Goal: Information Seeking & Learning: Learn about a topic

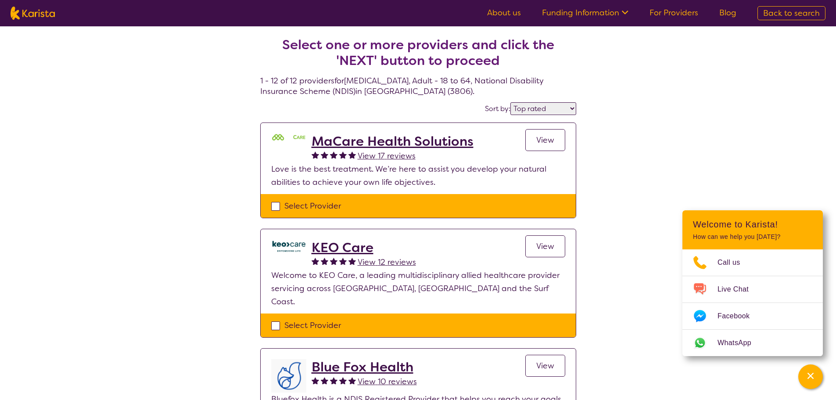
select select "by_score"
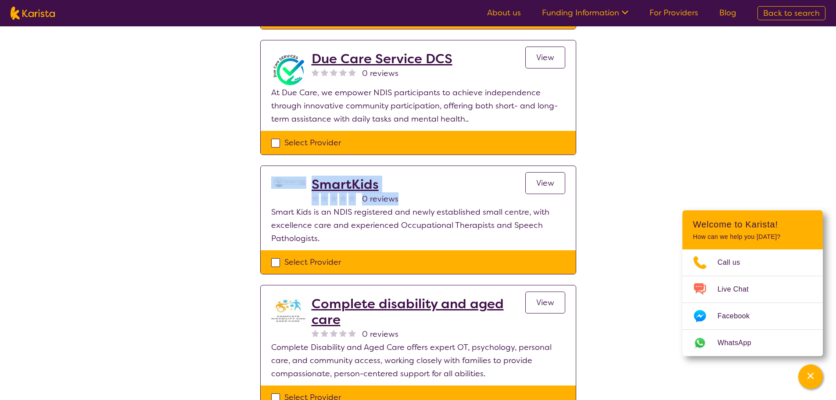
click at [39, 11] on img at bounding box center [33, 13] width 44 height 13
select select "[MEDICAL_DATA]"
select select "AD"
select select "NDIS"
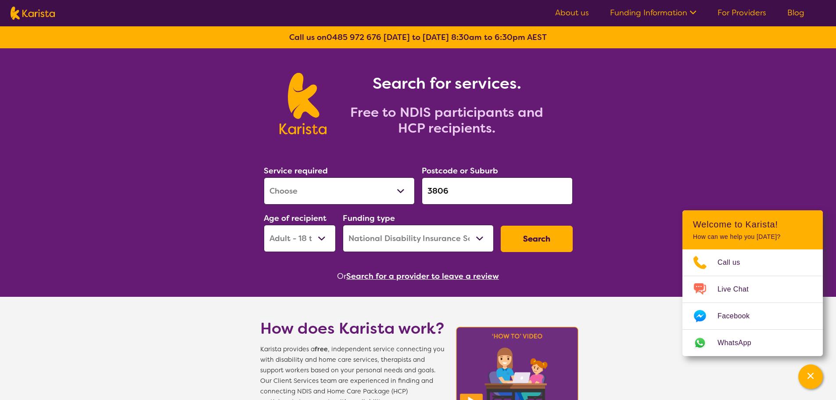
click at [343, 189] on select "Allied Health Assistant Assessment ([MEDICAL_DATA] or [MEDICAL_DATA]) Behaviour…" at bounding box center [339, 190] width 151 height 27
select select "NDIS Support Coordination"
click at [264, 177] on select "Allied Health Assistant Assessment ([MEDICAL_DATA] or [MEDICAL_DATA]) Behaviour…" at bounding box center [339, 190] width 151 height 27
drag, startPoint x: 477, startPoint y: 175, endPoint x: 474, endPoint y: 191, distance: 16.5
click at [475, 178] on div "Postcode or Suburb 3806" at bounding box center [497, 184] width 151 height 40
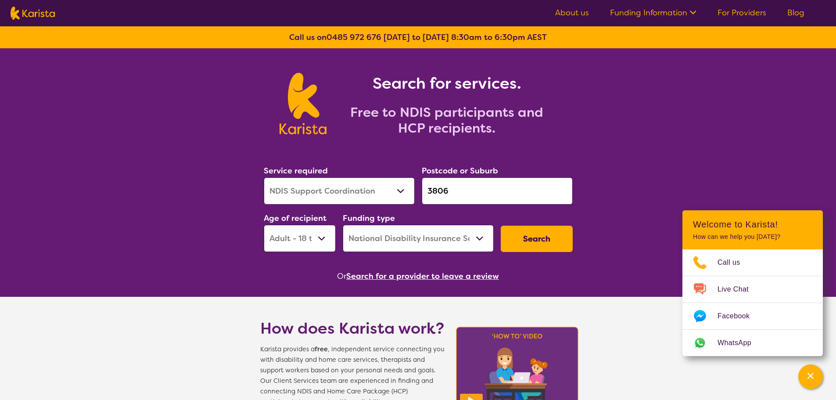
drag, startPoint x: 474, startPoint y: 191, endPoint x: 279, endPoint y: 176, distance: 195.0
click at [252, 175] on section "Service required Allied Health Assistant Assessment (ADHD or Autism) Behaviour …" at bounding box center [418, 211] width 337 height 143
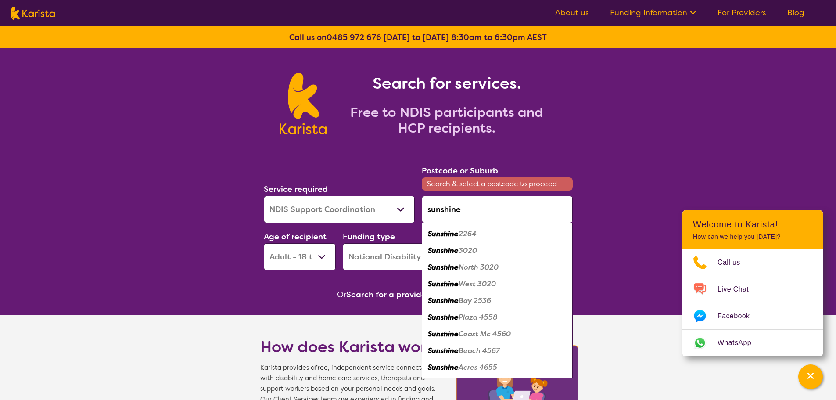
click at [472, 233] on em "2264" at bounding box center [468, 233] width 18 height 9
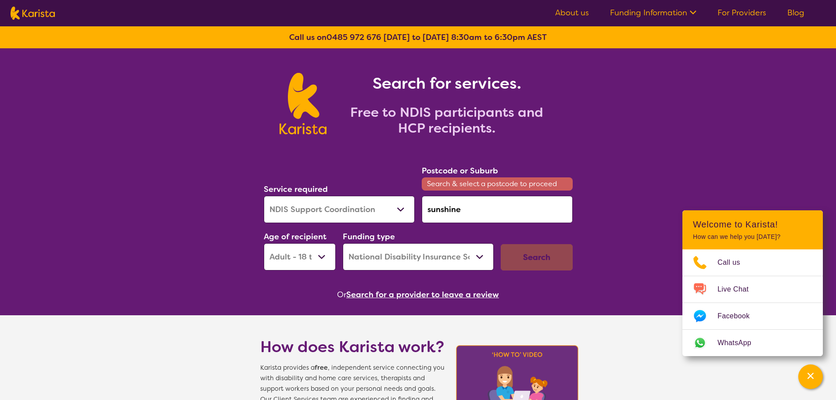
type input "2264"
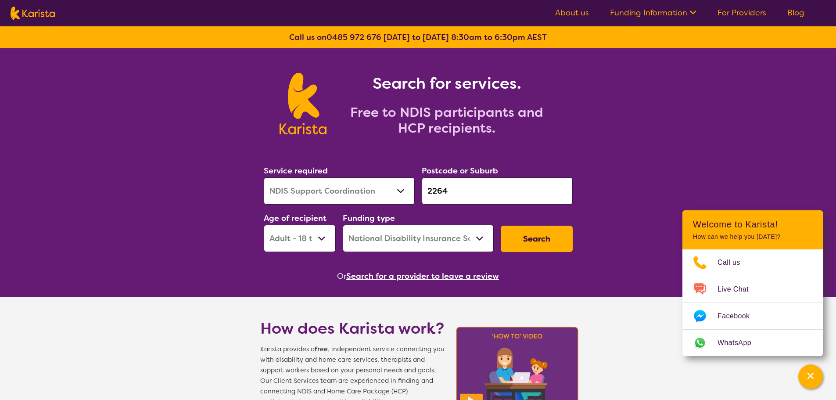
click at [545, 243] on button "Search" at bounding box center [537, 239] width 72 height 26
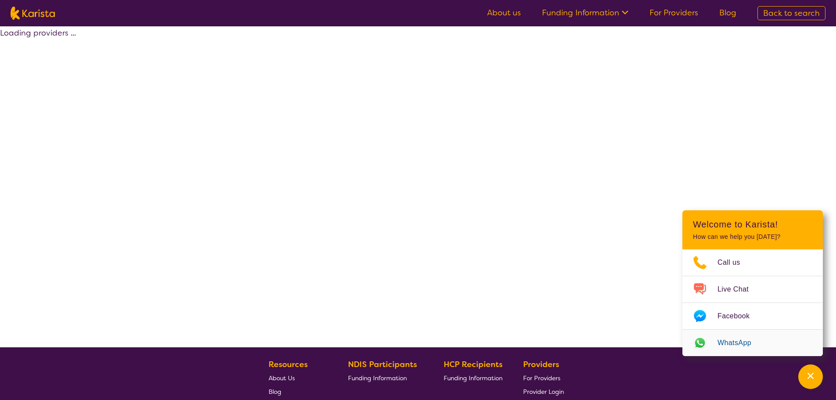
select select "NDIS Support Coordination"
select select "AD"
select select "NDIS"
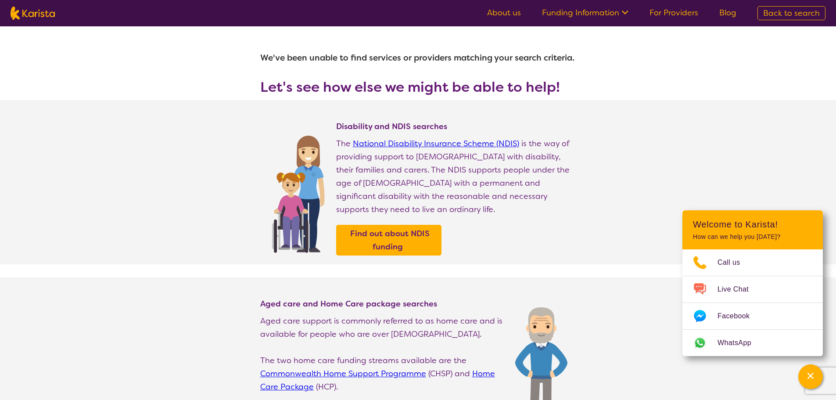
click at [30, 13] on img at bounding box center [33, 13] width 44 height 13
select select "NDIS Support Coordination"
select select "AD"
select select "NDIS"
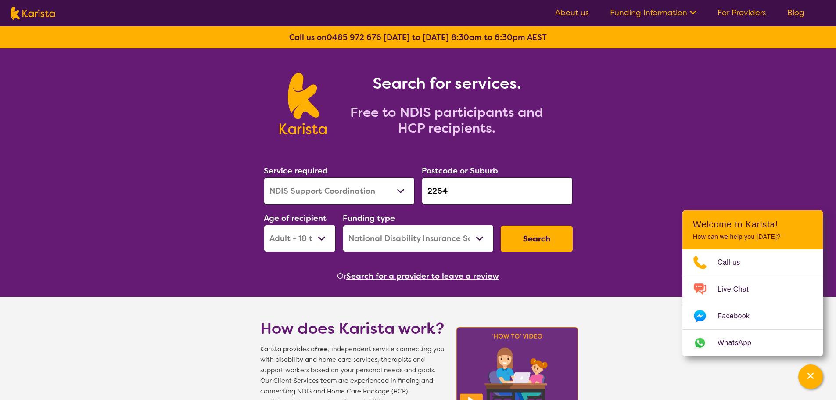
click at [476, 193] on input "2264" at bounding box center [497, 190] width 151 height 27
drag, startPoint x: 464, startPoint y: 194, endPoint x: 349, endPoint y: 197, distance: 114.6
click at [347, 196] on div "Service required Allied Health Assistant Assessment (ADHD or Autism) Behaviour …" at bounding box center [418, 208] width 316 height 95
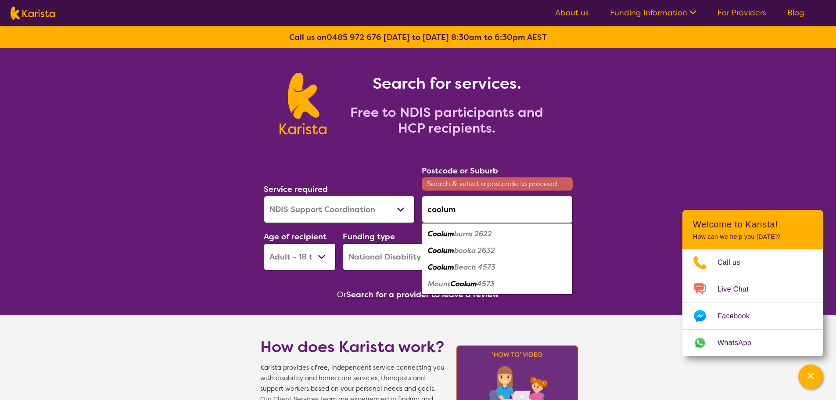
drag, startPoint x: 478, startPoint y: 268, endPoint x: 509, endPoint y: 262, distance: 31.3
click at [480, 268] on em "Beach 4573" at bounding box center [474, 266] width 41 height 9
type input "4573"
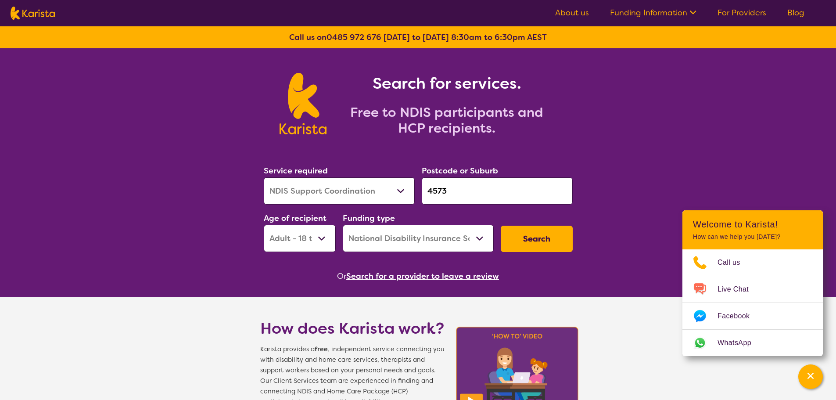
click at [521, 241] on button "Search" at bounding box center [537, 239] width 72 height 26
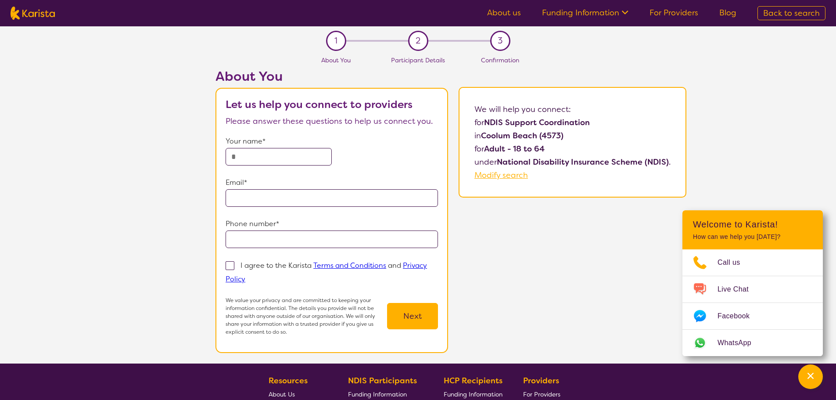
select select "NDIS Support Coordination"
select select "AD"
select select "NDIS"
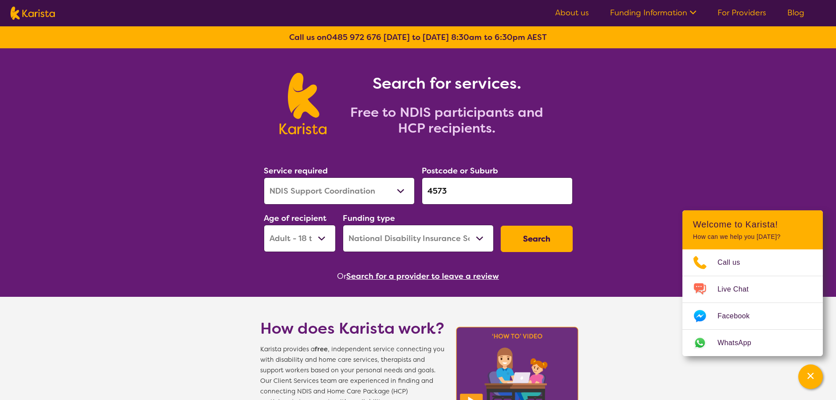
click at [539, 247] on button "Search" at bounding box center [537, 239] width 72 height 26
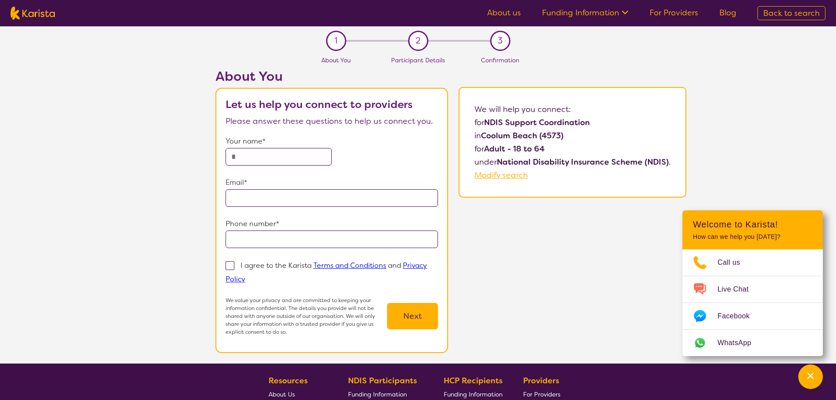
select select "NDIS Support Coordination"
select select "AD"
select select "NDIS"
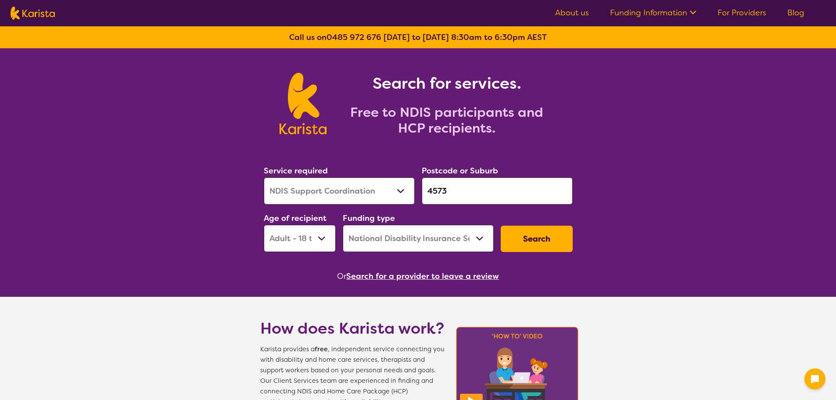
select select "NDIS Support Coordination"
select select "AD"
select select "NDIS"
click at [545, 237] on button "Search" at bounding box center [537, 239] width 72 height 26
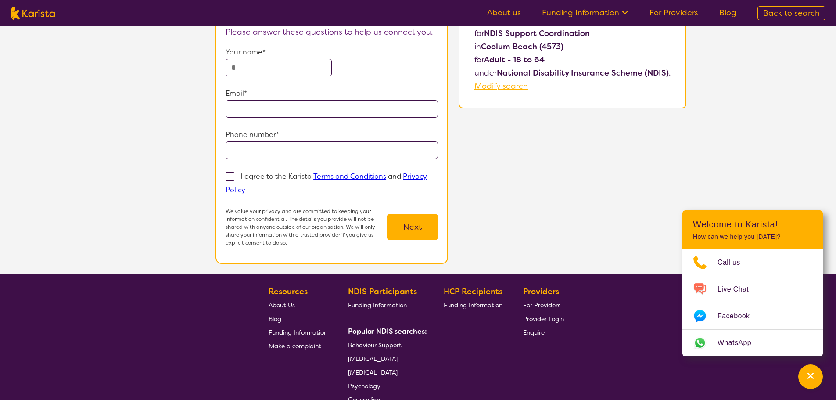
scroll to position [175, 0]
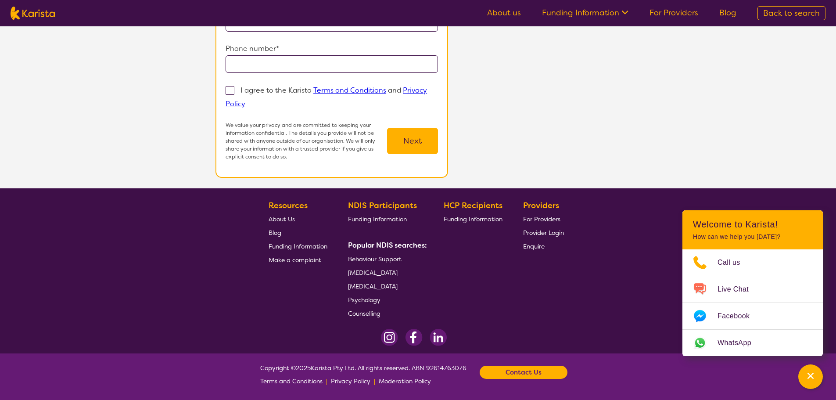
click at [39, 9] on img at bounding box center [33, 13] width 44 height 13
select select "NDIS Support Coordination"
select select "AD"
select select "NDIS"
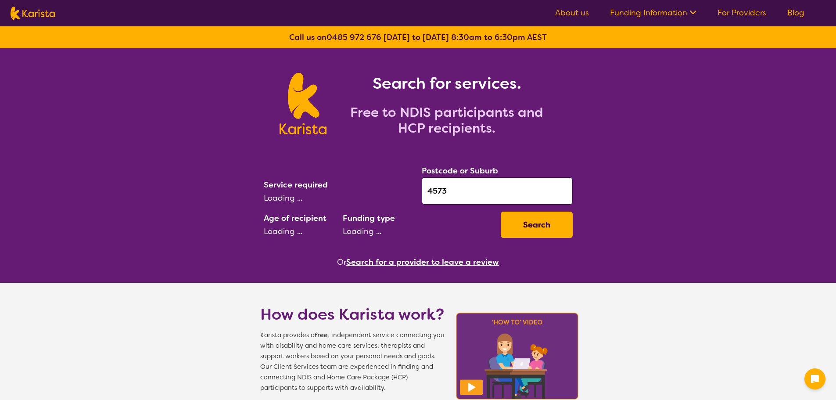
select select "AD"
select select "NDIS"
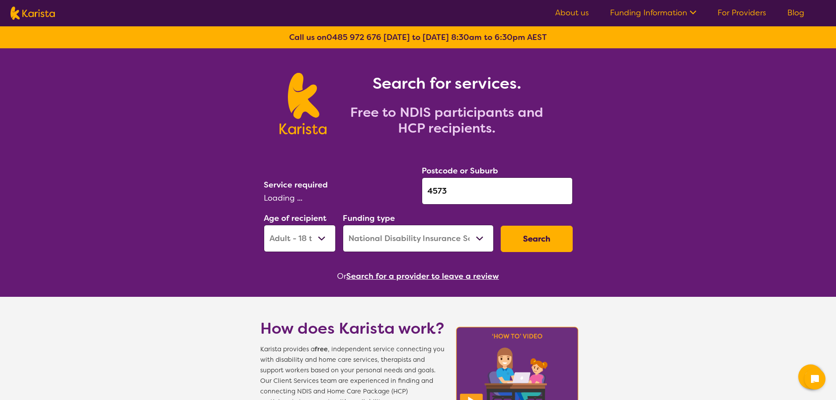
select select "NDIS Support Coordination"
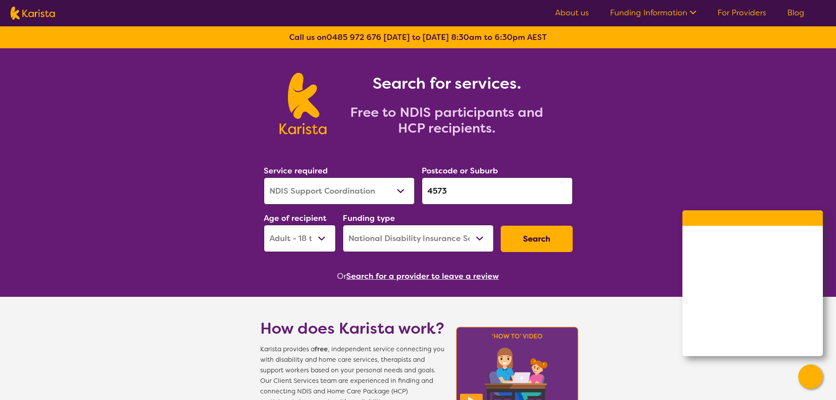
click at [312, 181] on select "Allied Health Assistant Assessment ([MEDICAL_DATA] or [MEDICAL_DATA]) Behaviour…" at bounding box center [339, 190] width 151 height 27
click at [264, 177] on select "Allied Health Assistant Assessment ([MEDICAL_DATA] or [MEDICAL_DATA]) Behaviour…" at bounding box center [339, 190] width 151 height 27
click at [551, 244] on button "Search" at bounding box center [537, 239] width 72 height 26
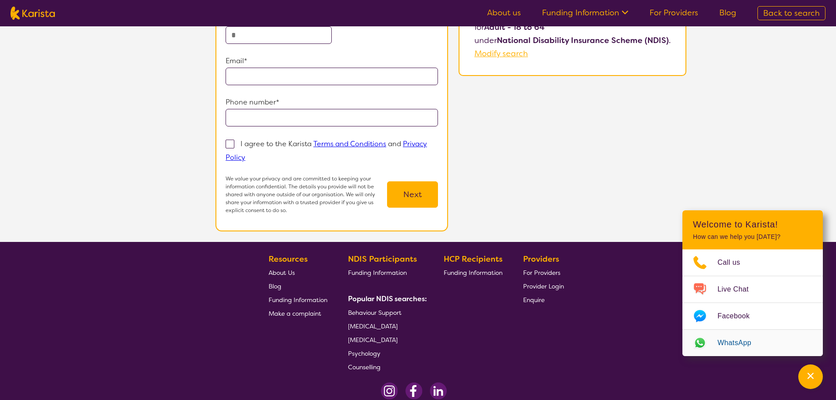
scroll to position [132, 0]
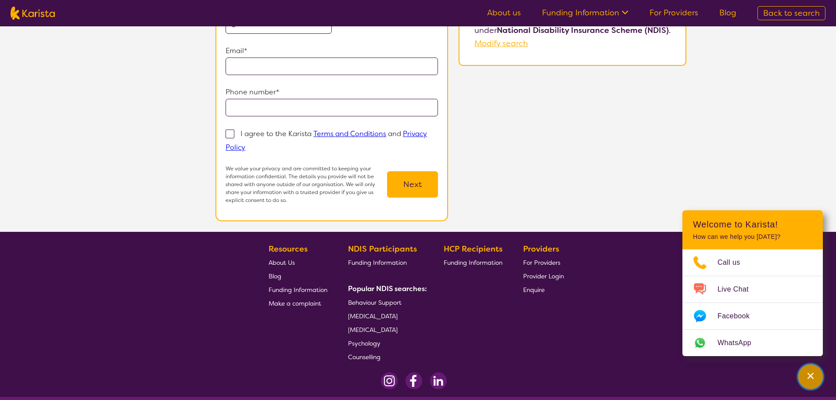
click at [810, 375] on icon "Channel Menu" at bounding box center [811, 376] width 6 height 6
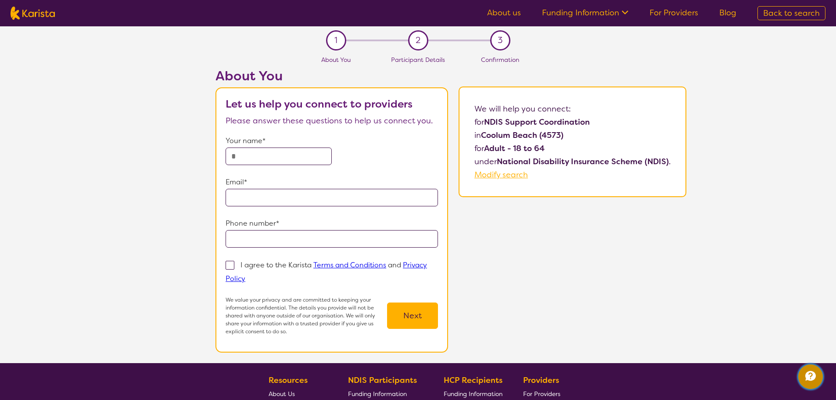
scroll to position [0, 0]
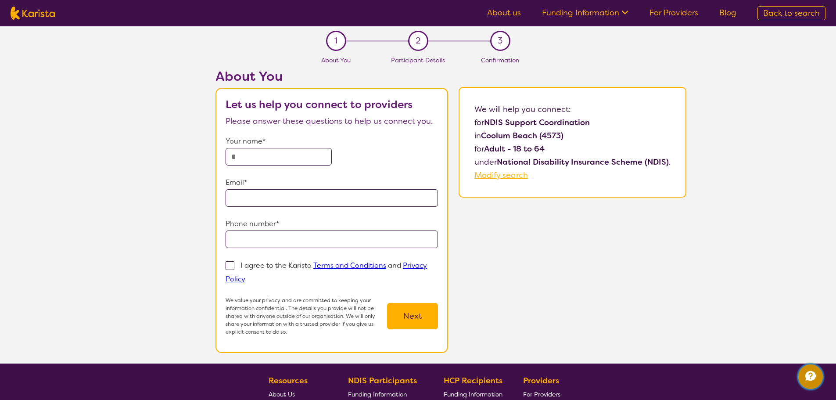
select select "NDIS Support Coordination"
select select "AD"
select select "NDIS"
click at [35, 14] on img at bounding box center [33, 13] width 44 height 13
select select "NDIS Support Coordination"
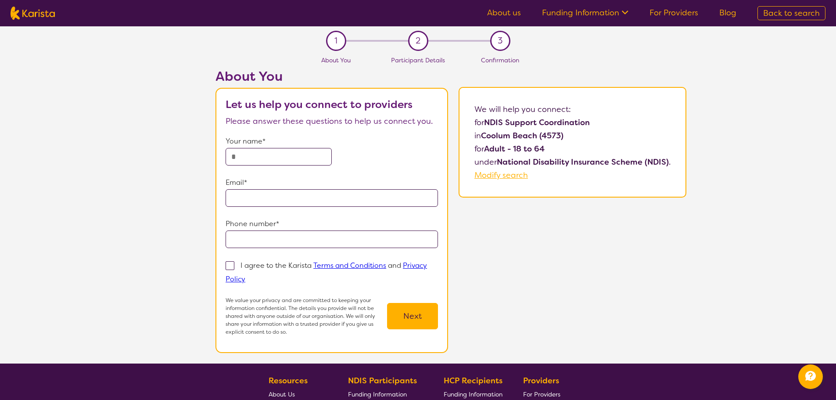
select select "AD"
select select "NDIS"
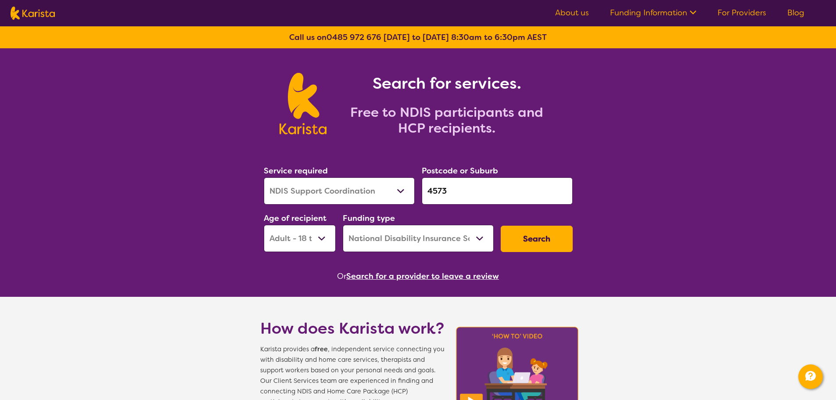
click at [488, 187] on input "4573" at bounding box center [497, 190] width 151 height 27
click at [384, 192] on div "Service required Allied Health Assistant Assessment ([MEDICAL_DATA] or [MEDICAL…" at bounding box center [418, 208] width 316 height 95
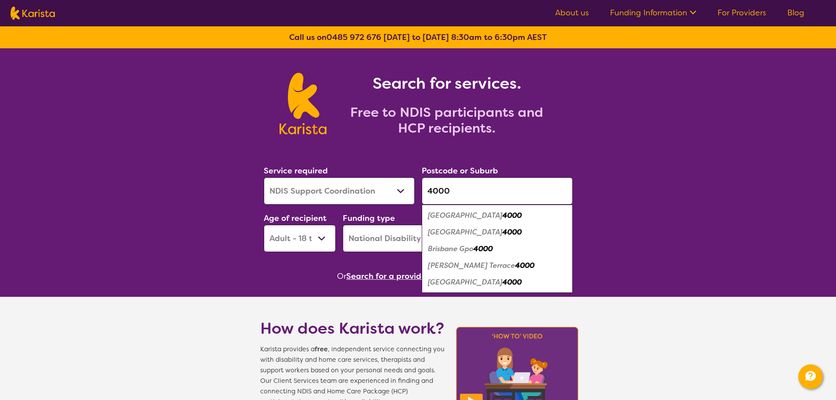
type input "4000"
drag, startPoint x: 470, startPoint y: 230, endPoint x: 491, endPoint y: 222, distance: 22.7
click at [473, 228] on em "[GEOGRAPHIC_DATA]" at bounding box center [465, 231] width 75 height 9
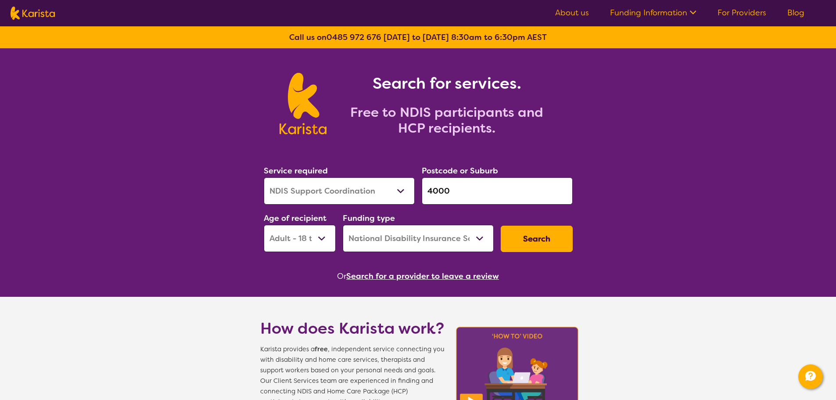
click at [534, 234] on button "Search" at bounding box center [537, 239] width 72 height 26
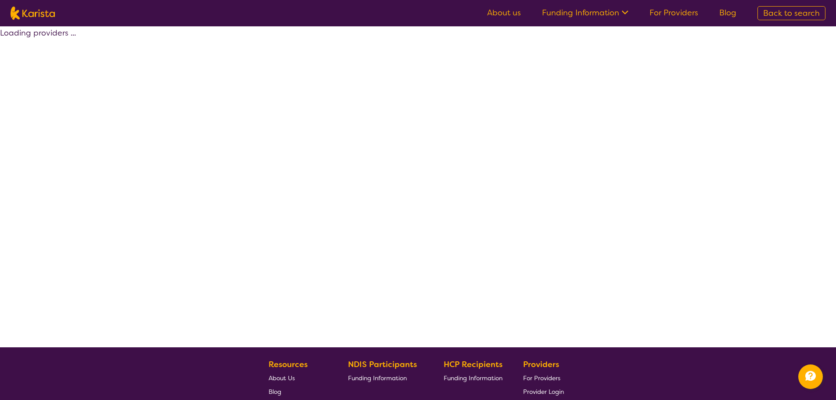
select select "by_score"
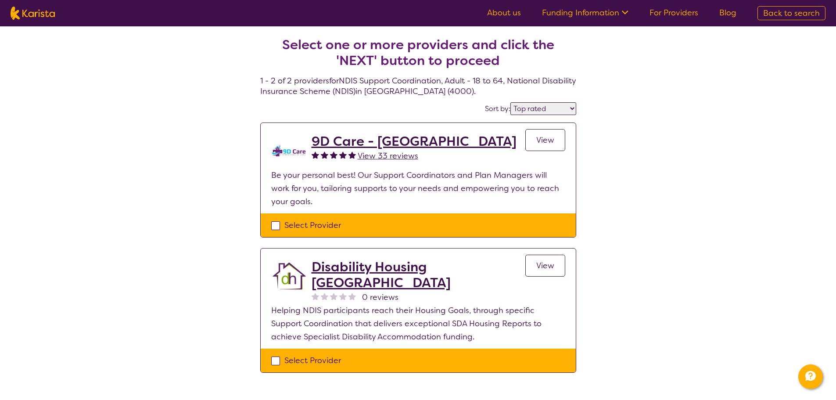
click at [50, 16] on img at bounding box center [33, 13] width 44 height 13
select select "NDIS Support Coordination"
select select "AD"
select select "NDIS"
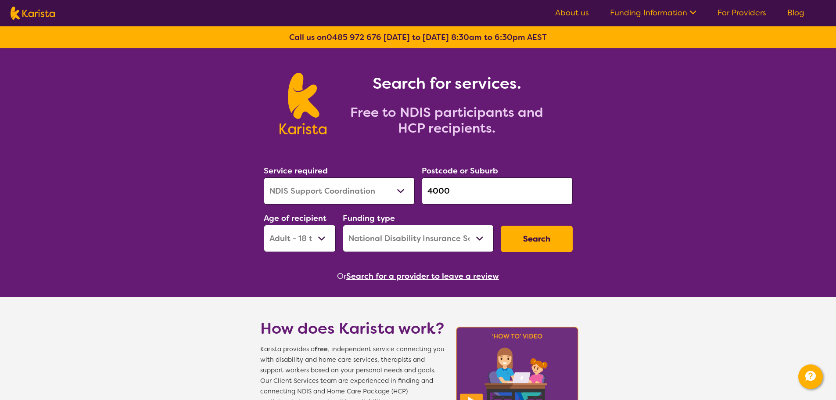
drag, startPoint x: 493, startPoint y: 194, endPoint x: 486, endPoint y: 194, distance: 7.5
click at [494, 194] on input "4000" at bounding box center [497, 190] width 151 height 27
drag, startPoint x: 364, startPoint y: 198, endPoint x: 346, endPoint y: 199, distance: 17.6
click at [347, 199] on div "Service required Allied Health Assistant Assessment ([MEDICAL_DATA] or [MEDICAL…" at bounding box center [418, 208] width 316 height 95
paste input "3032"
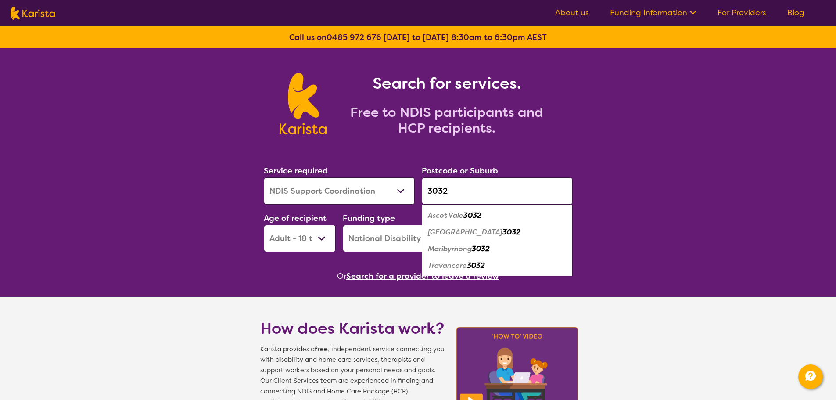
type input "3032"
drag, startPoint x: 463, startPoint y: 232, endPoint x: 509, endPoint y: 222, distance: 47.6
click at [463, 232] on em "[GEOGRAPHIC_DATA]" at bounding box center [465, 231] width 75 height 9
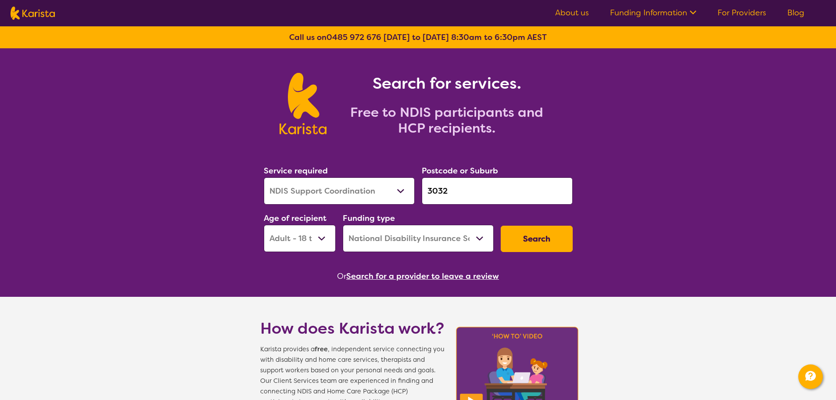
click at [541, 237] on button "Search" at bounding box center [537, 239] width 72 height 26
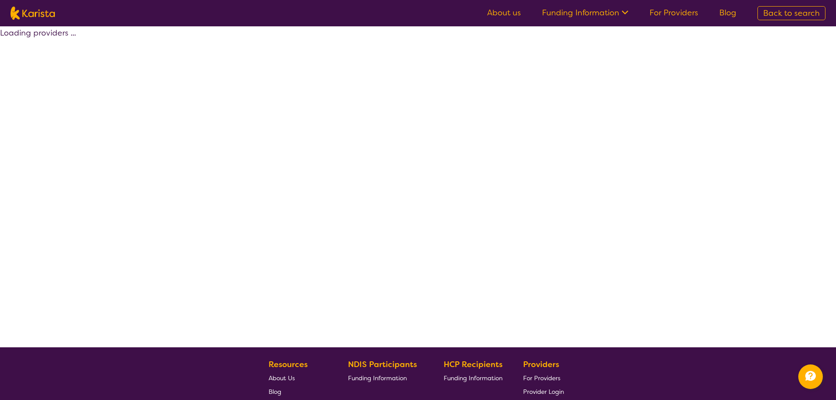
select select "by_score"
